Goal: Task Accomplishment & Management: Manage account settings

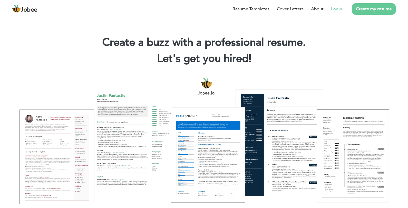
click at [337, 10] on link "Login" at bounding box center [336, 9] width 11 height 6
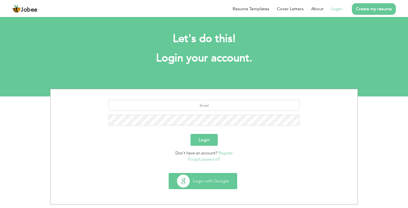
click at [187, 176] on button "Login with Google" at bounding box center [203, 182] width 68 height 16
